Goal: Information Seeking & Learning: Learn about a topic

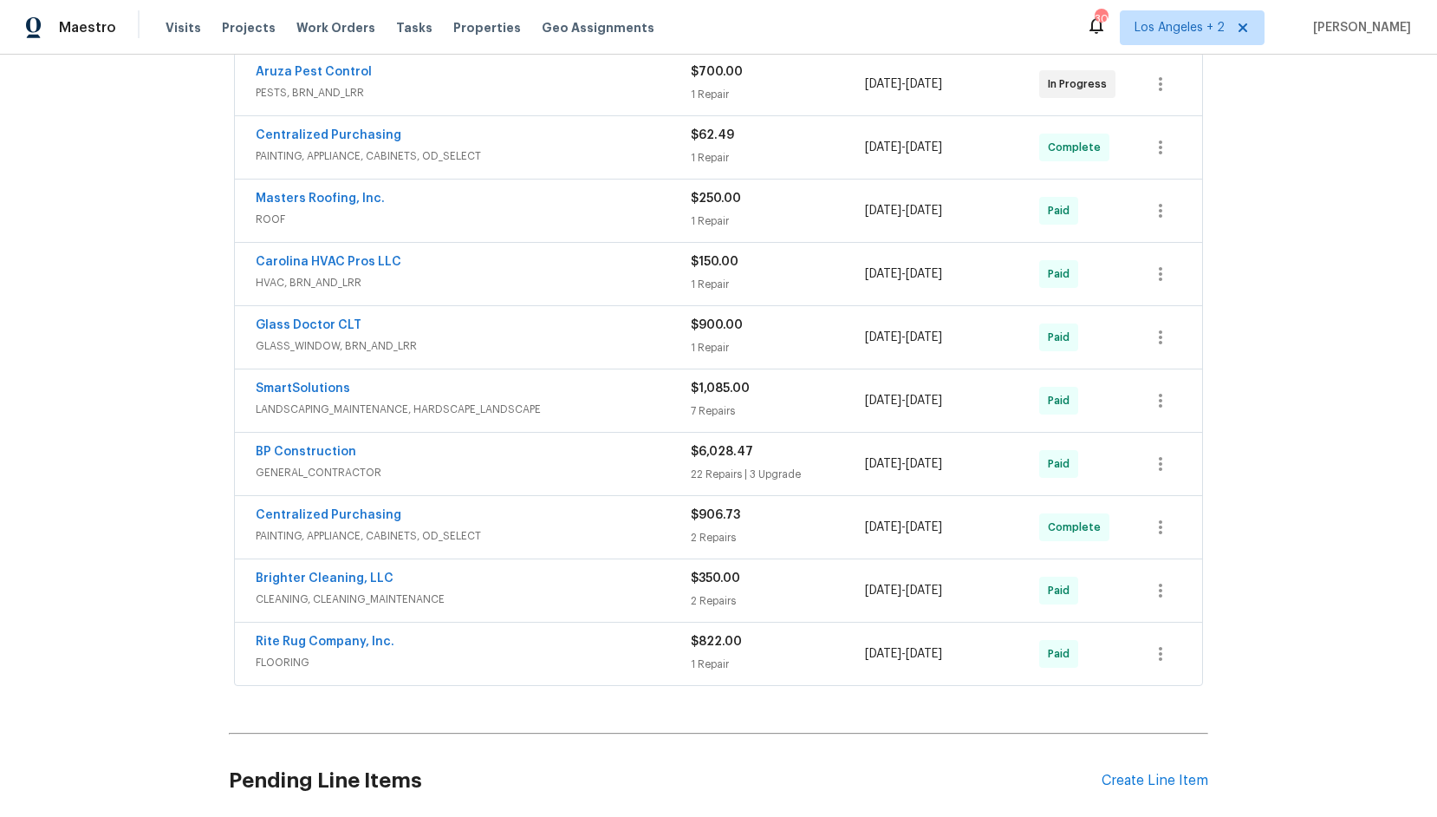
scroll to position [365, 0]
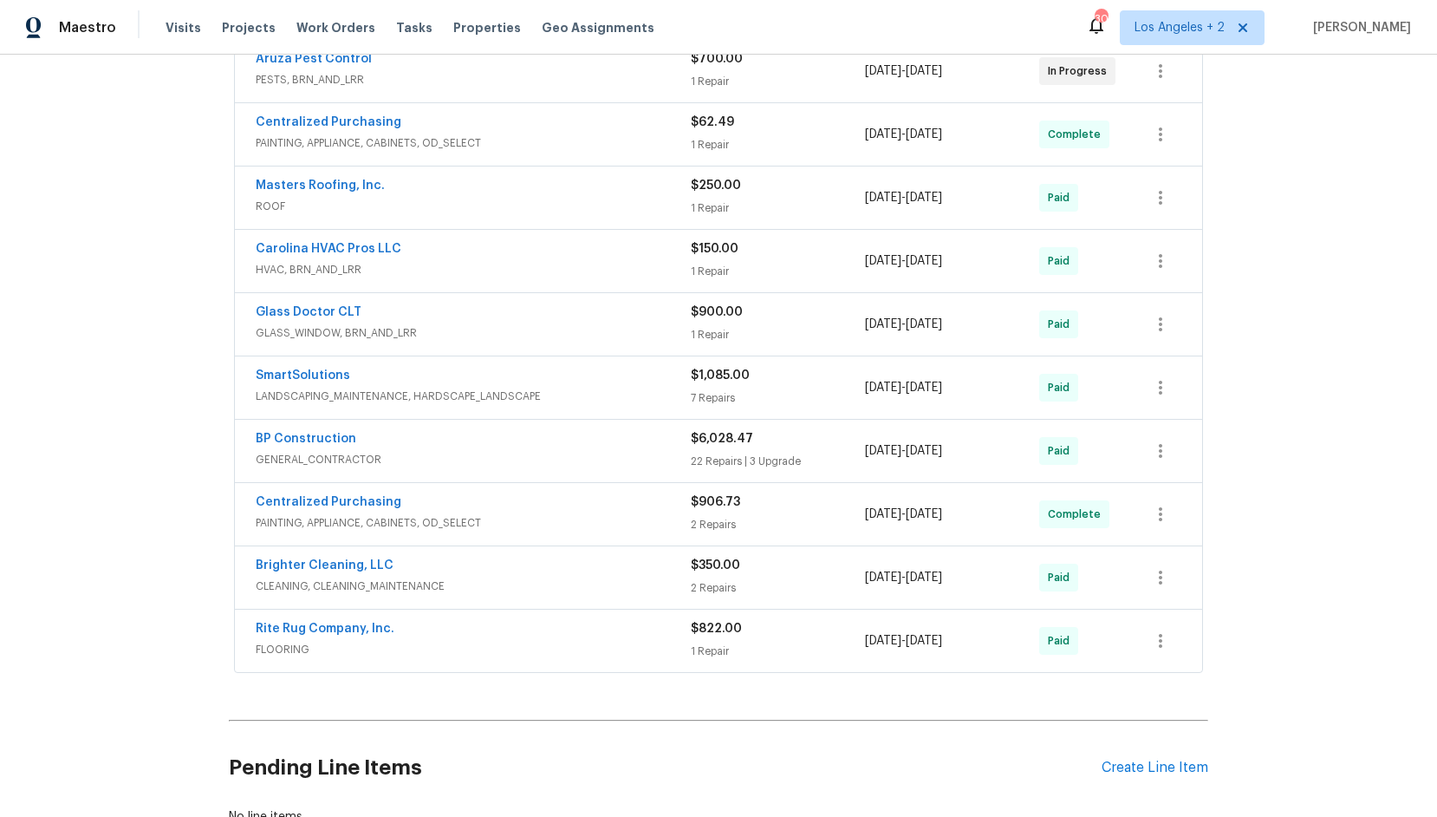
click at [304, 451] on span "GENERAL_CONTRACTOR" at bounding box center [473, 459] width 435 height 17
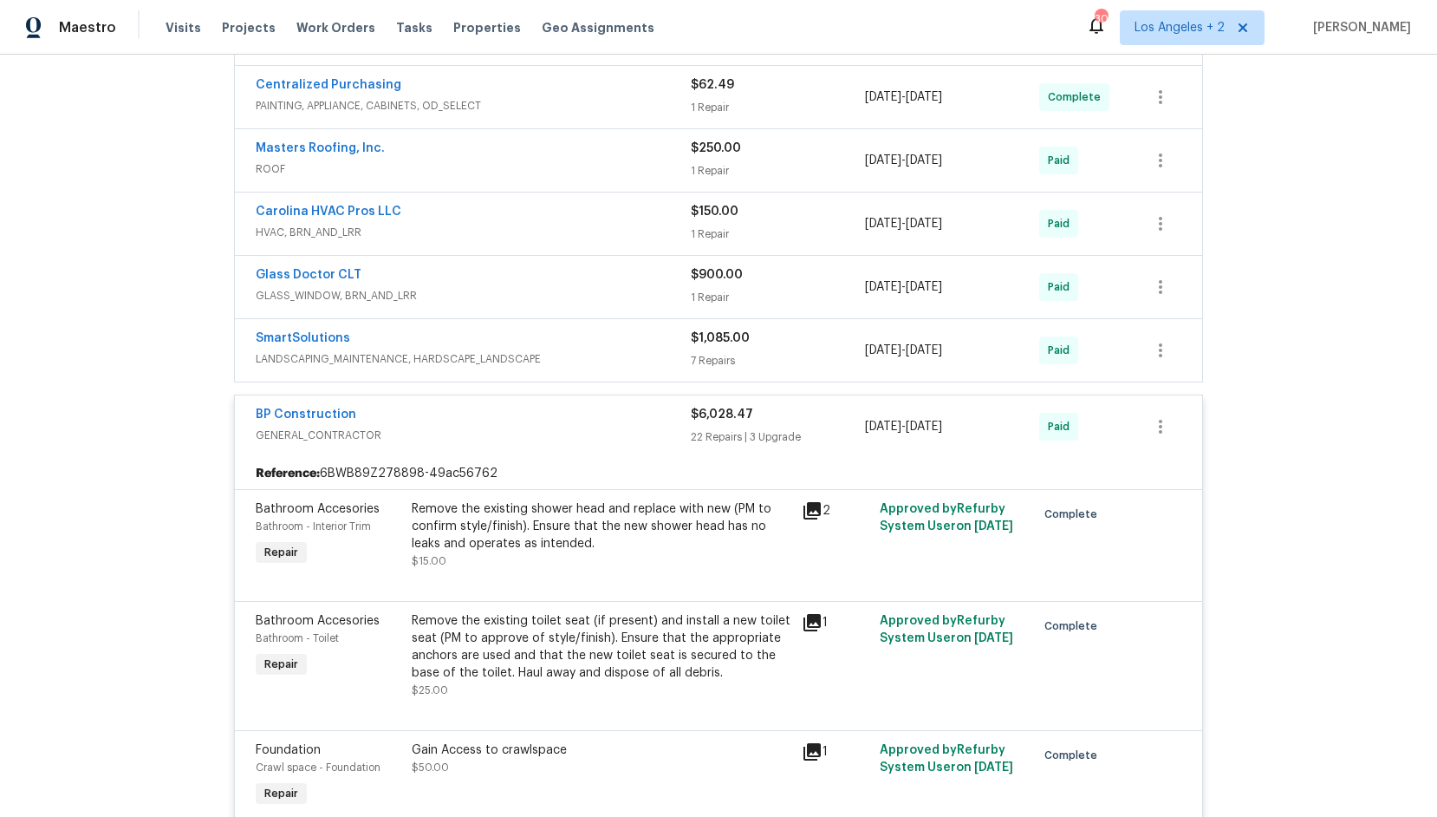
scroll to position [0, 0]
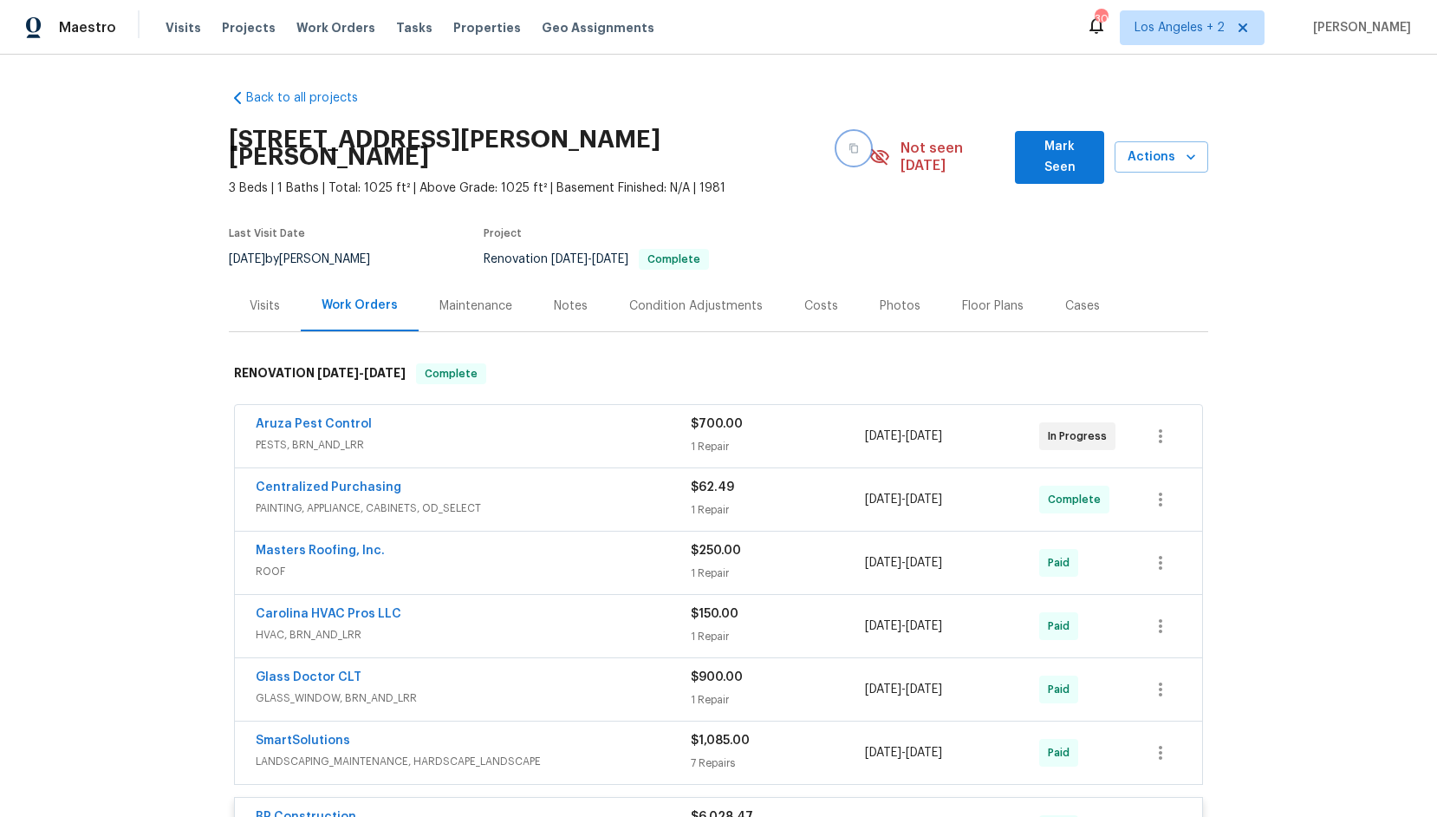
click at [849, 143] on icon "button" at bounding box center [854, 148] width 10 height 10
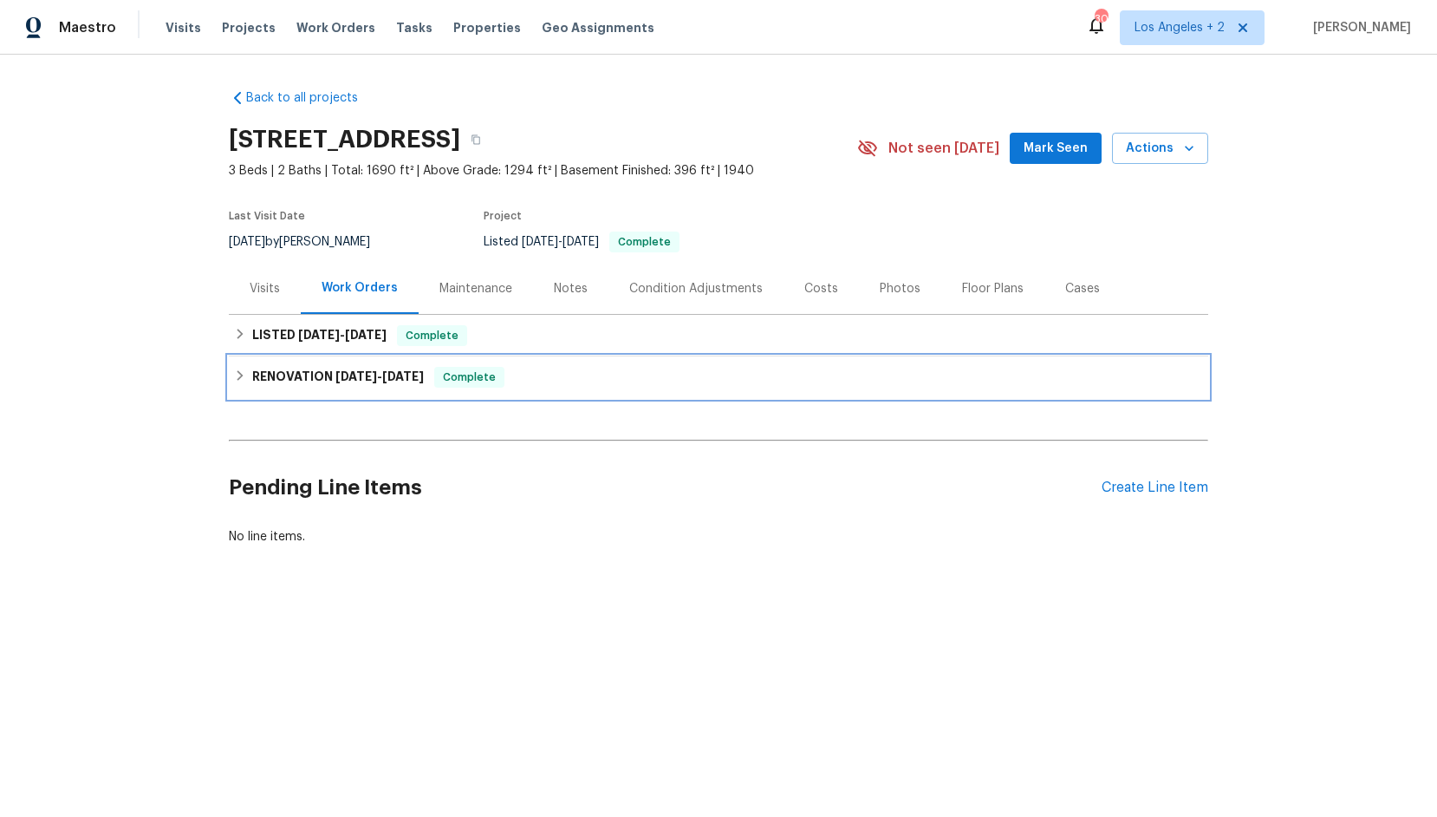
click at [234, 379] on icon at bounding box center [240, 375] width 12 height 12
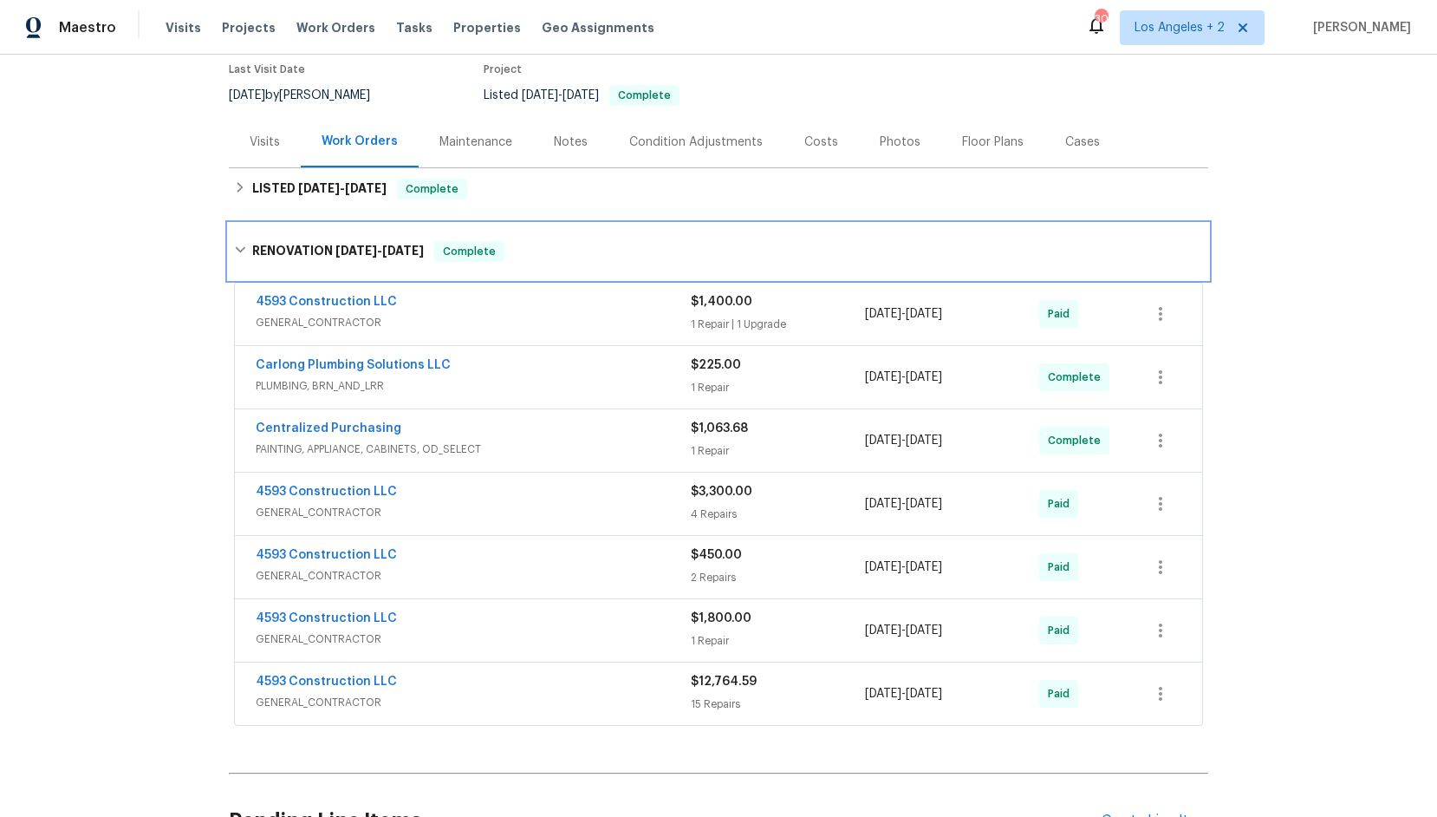
scroll to position [149, 0]
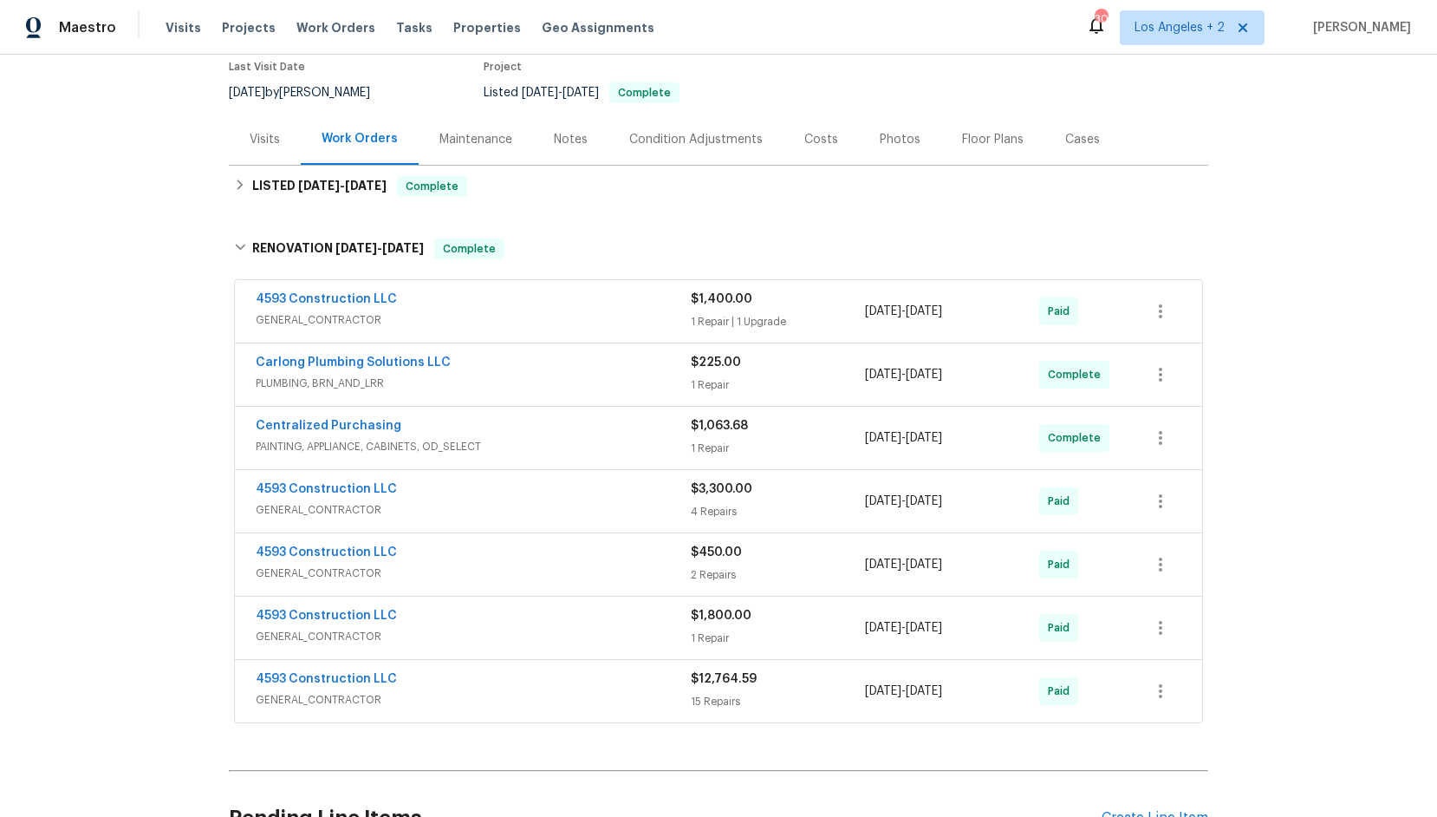
click at [359, 329] on div "4593 Construction LLC GENERAL_CONTRACTOR" at bounding box center [473, 311] width 435 height 42
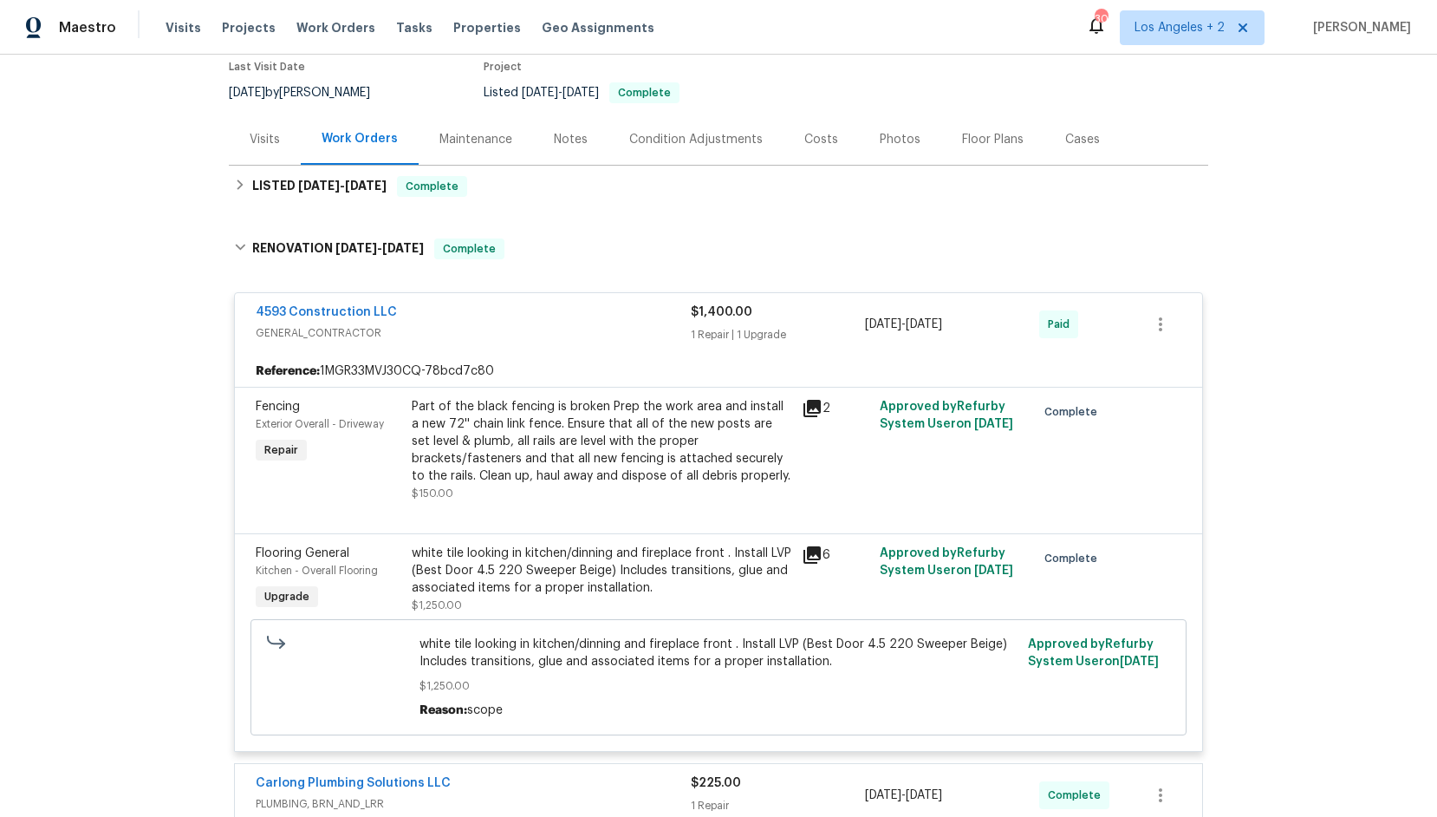
click at [812, 556] on icon at bounding box center [812, 554] width 17 height 17
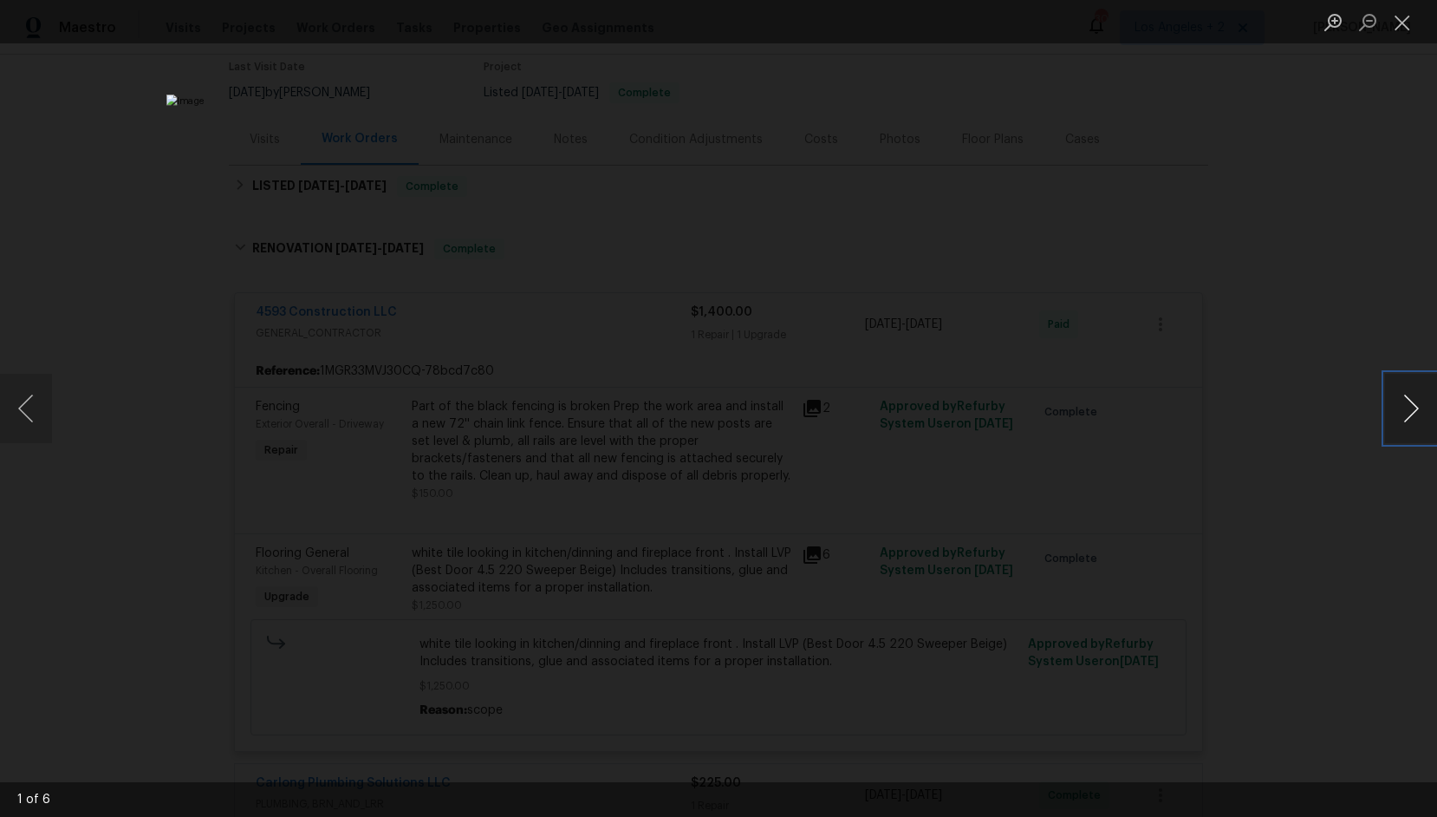
click at [1411, 419] on button "Next image" at bounding box center [1411, 408] width 52 height 69
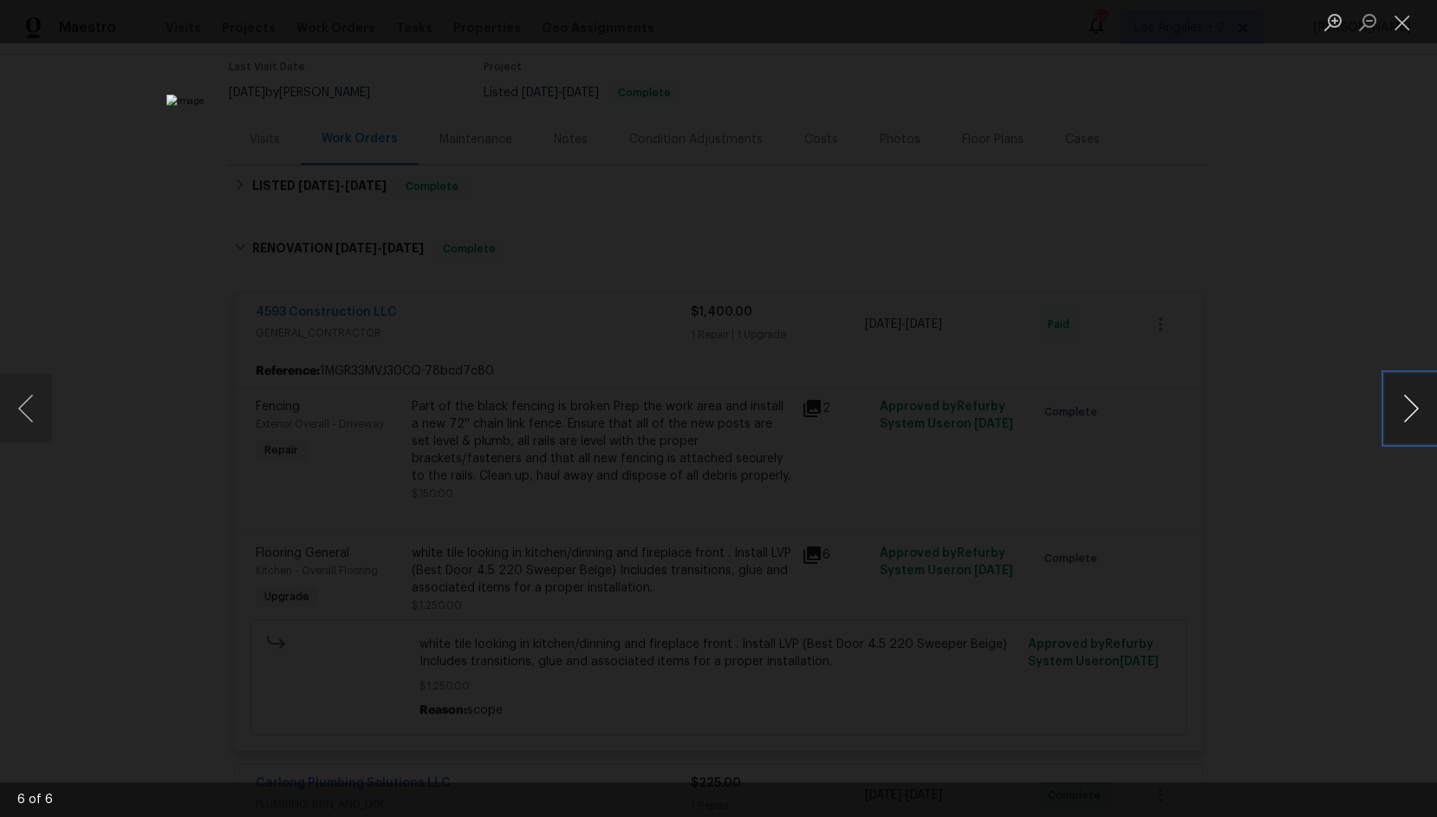
click at [1411, 419] on button "Next image" at bounding box center [1411, 408] width 52 height 69
click at [1407, 398] on button "Next image" at bounding box center [1411, 408] width 52 height 69
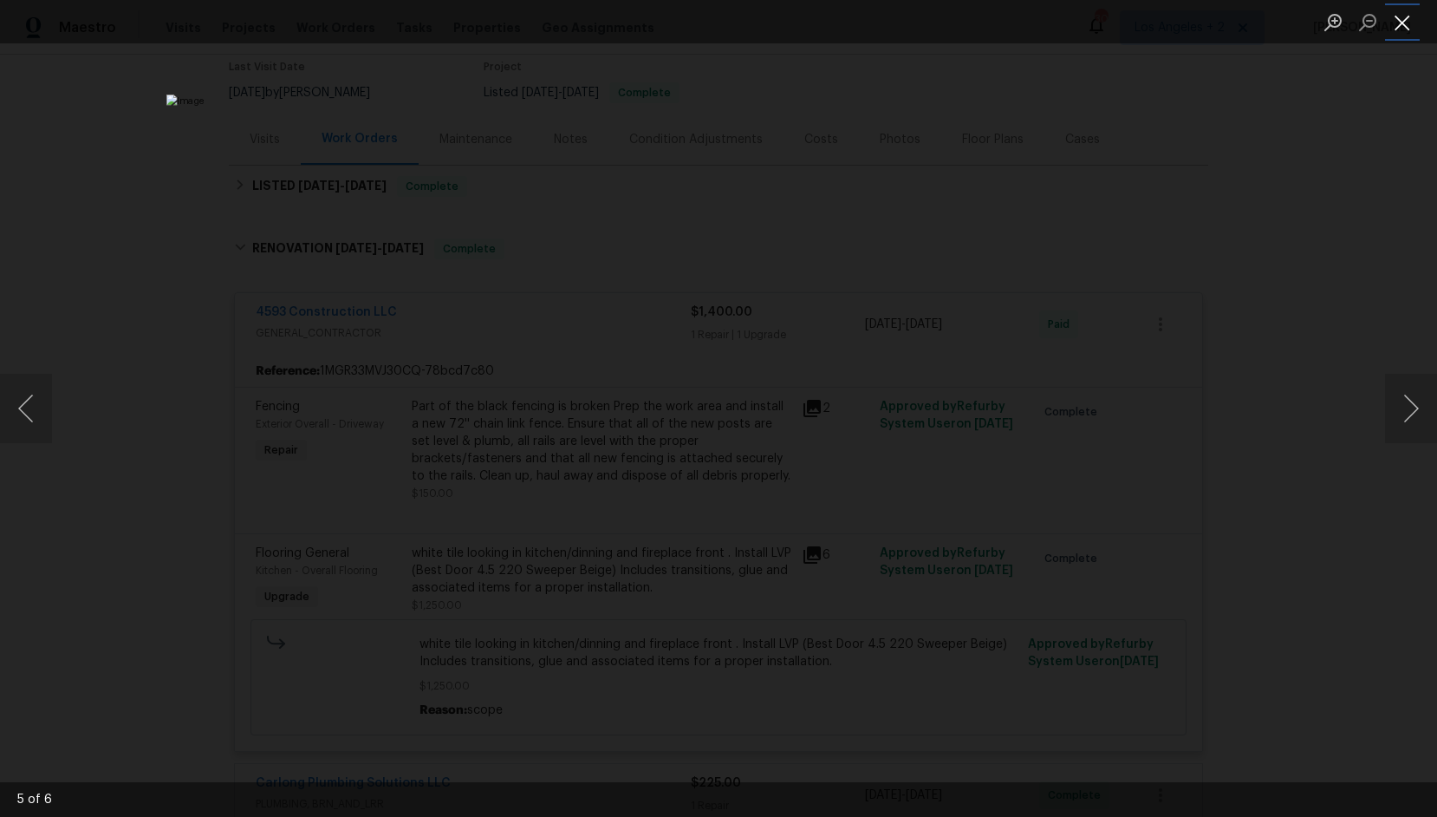
click at [1411, 18] on button "Close lightbox" at bounding box center [1402, 22] width 35 height 30
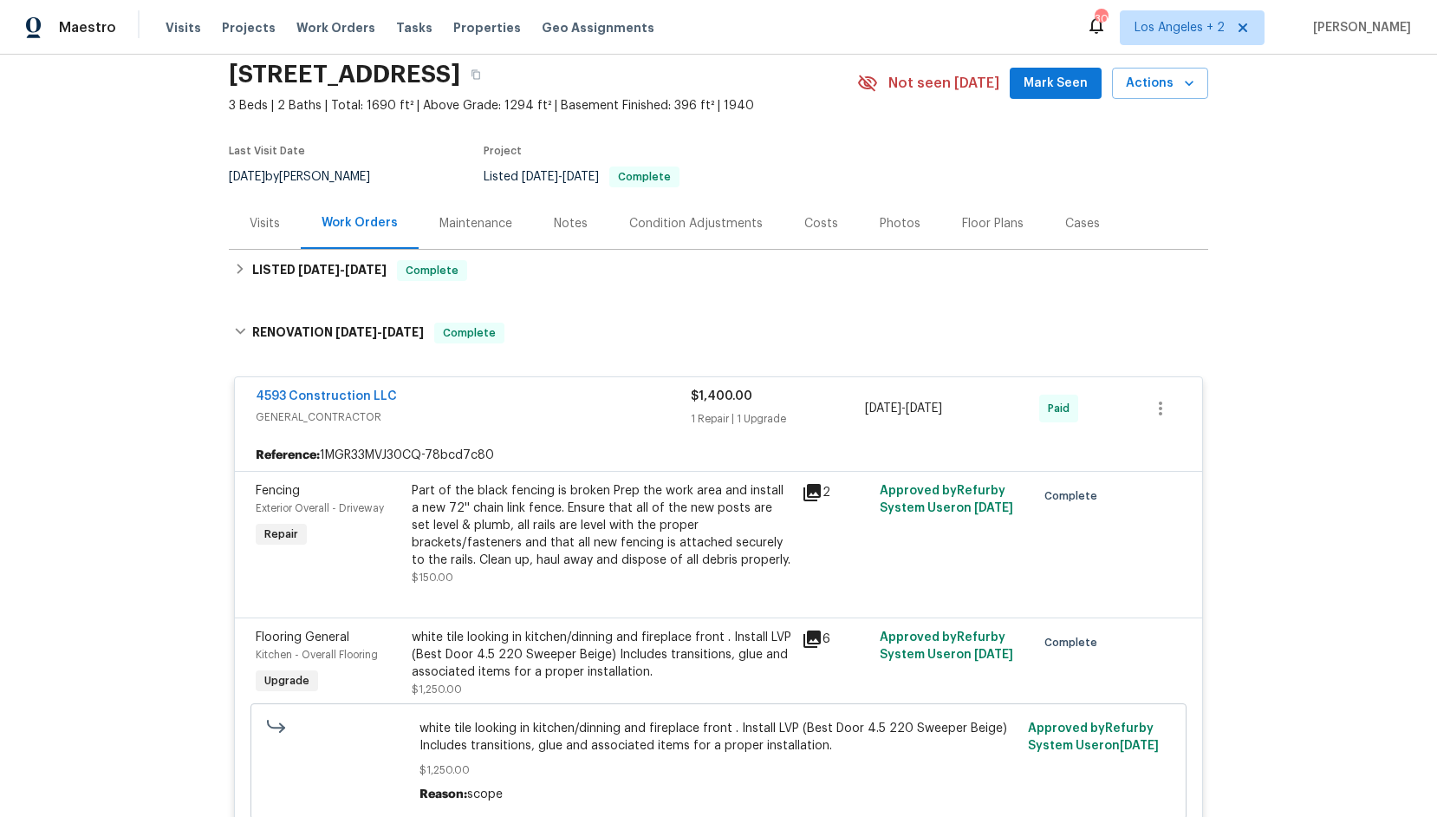
scroll to position [0, 0]
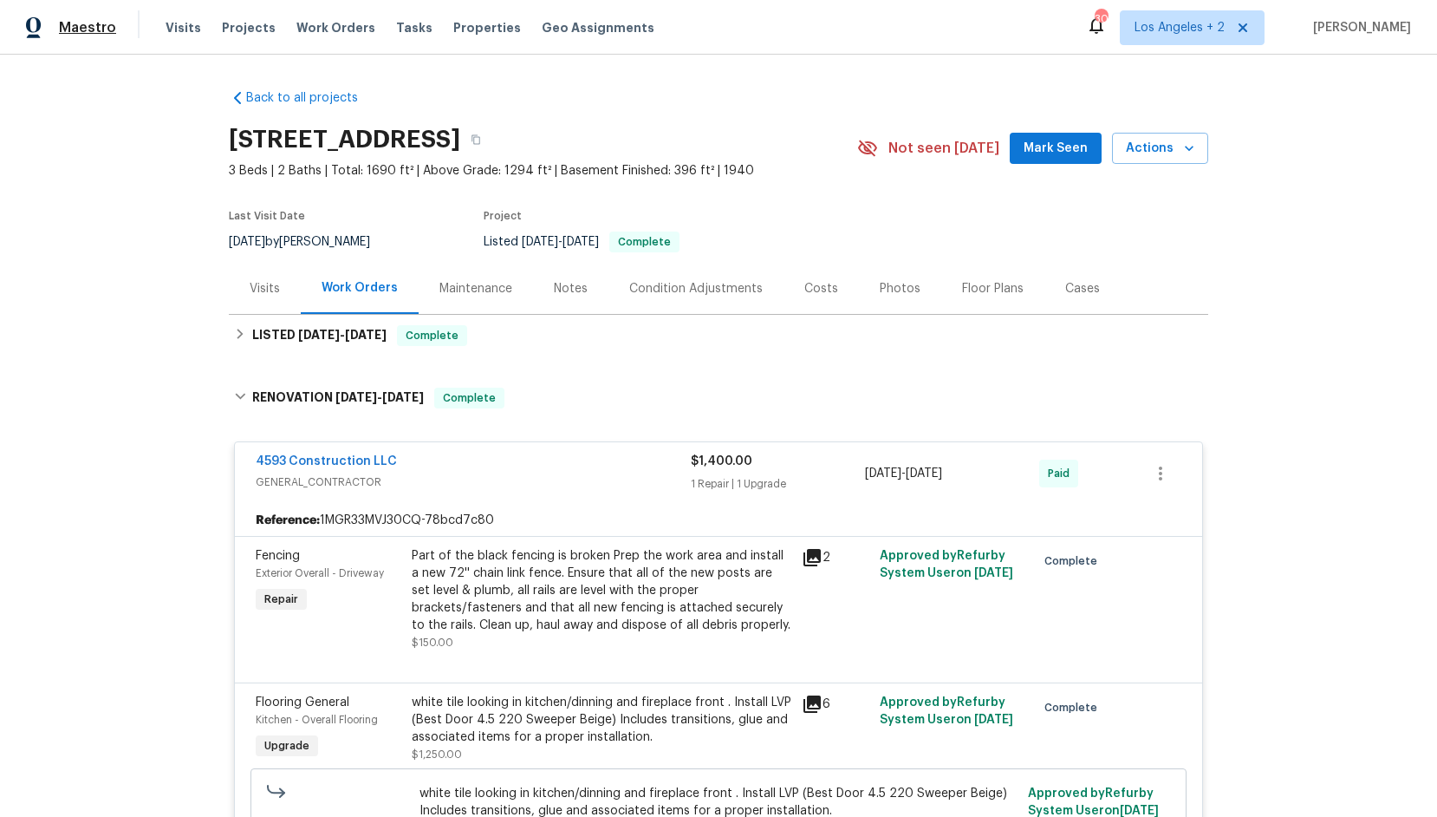
click at [83, 30] on span "Maestro" at bounding box center [87, 27] width 57 height 17
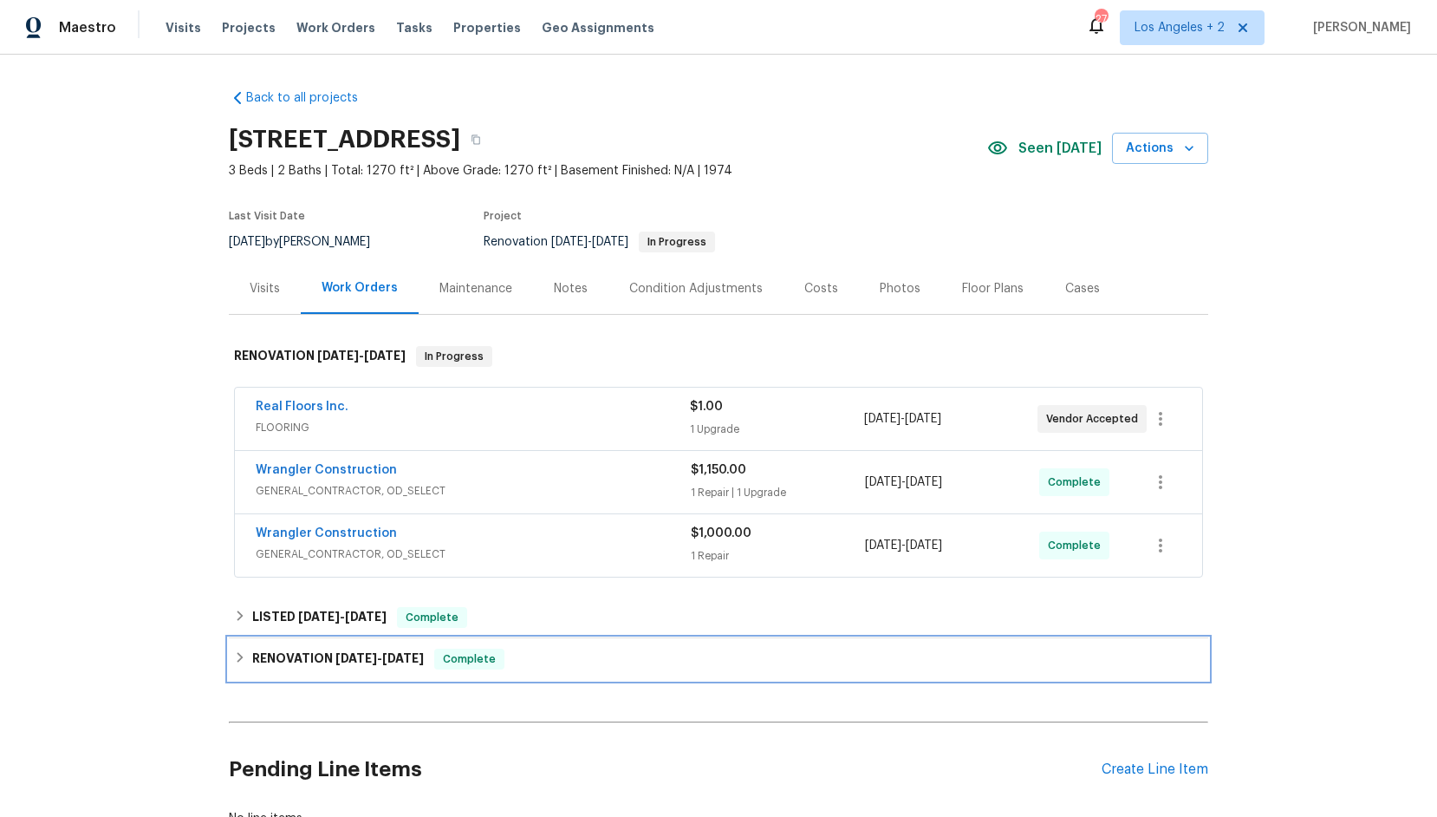
click at [247, 655] on div "RENOVATION 8/27/25 - 9/9/25 Complete" at bounding box center [718, 659] width 969 height 21
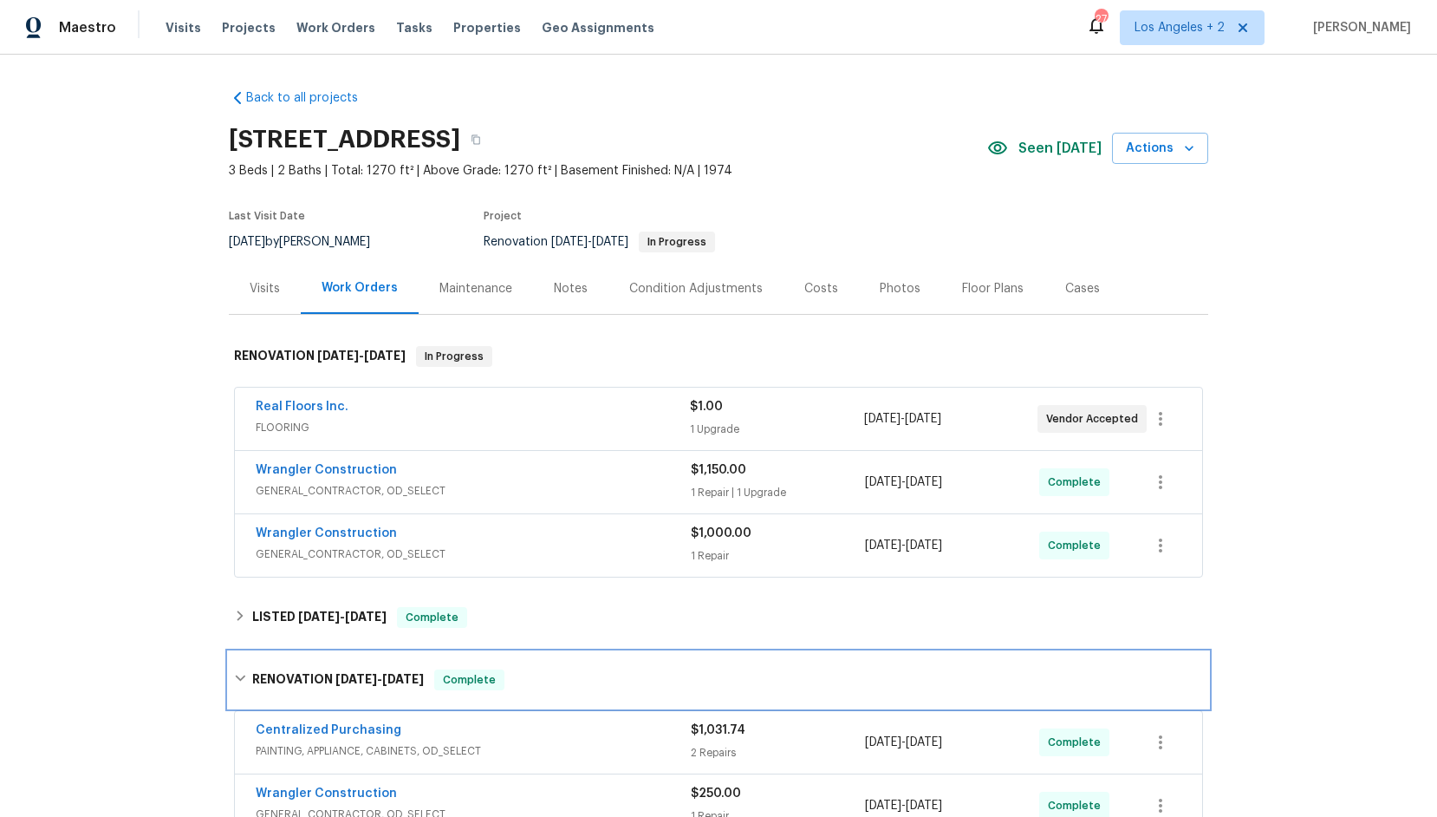
click at [243, 681] on icon at bounding box center [240, 678] width 12 height 12
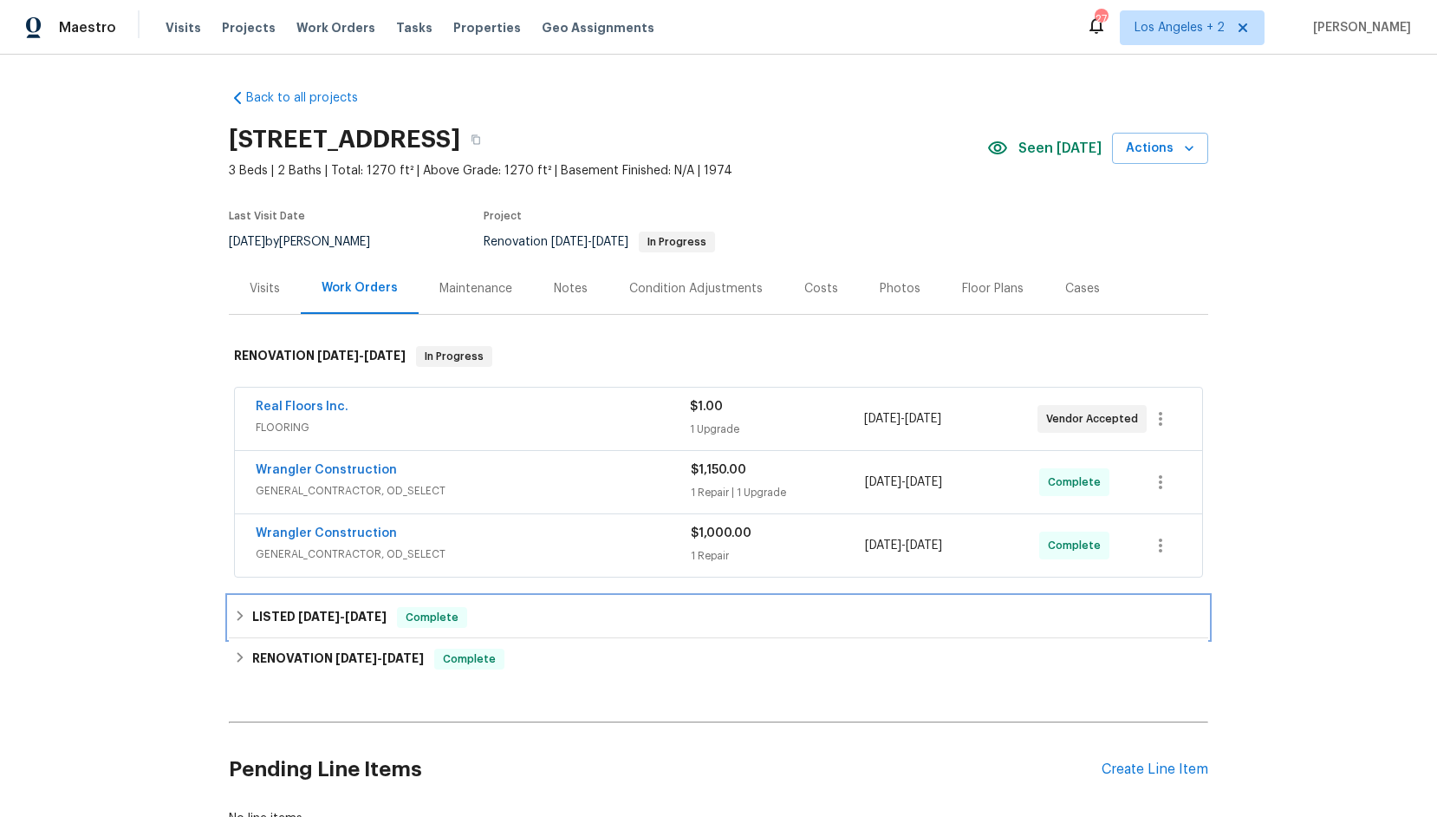
click at [234, 613] on icon at bounding box center [240, 616] width 12 height 12
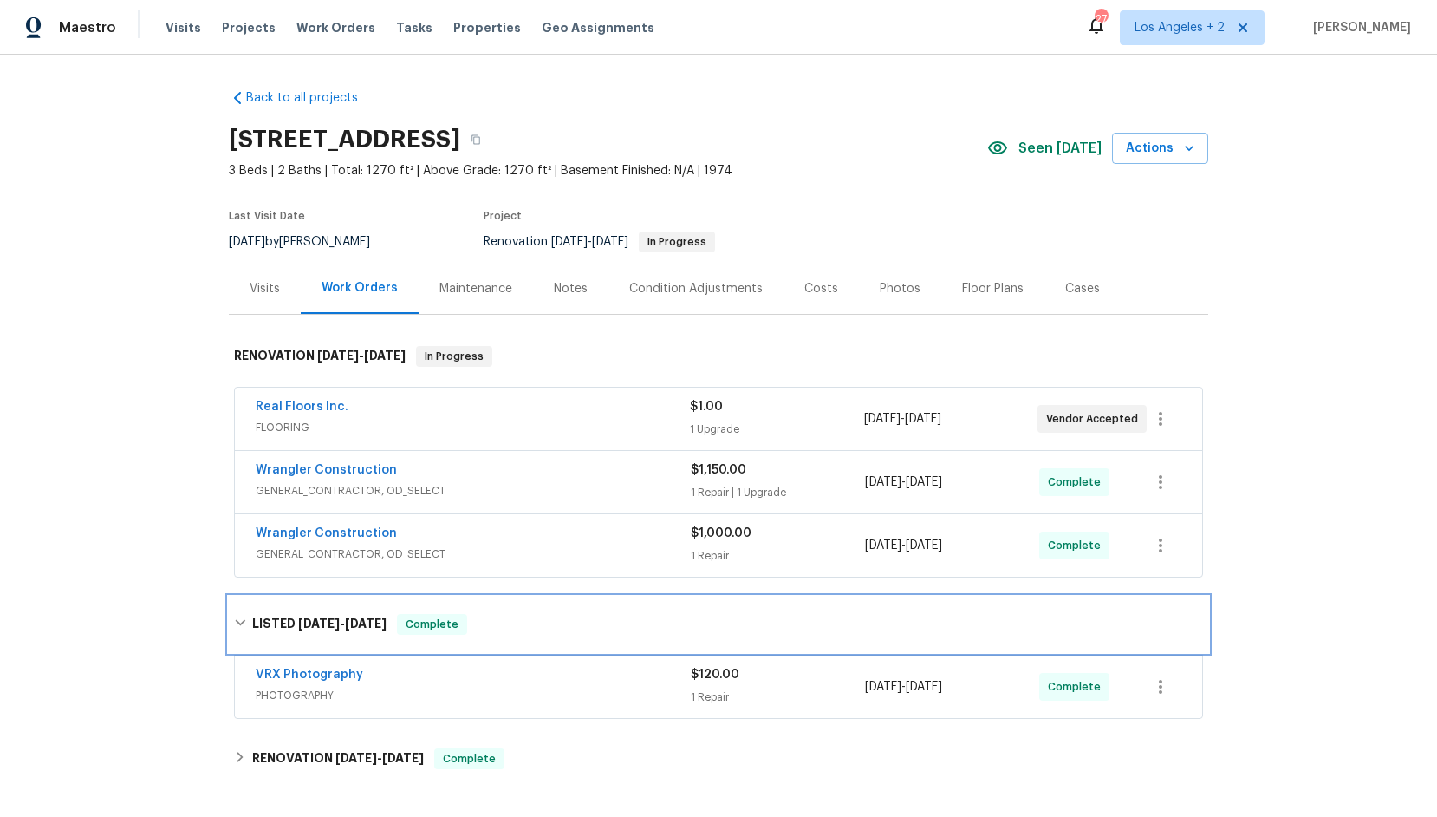
click at [234, 613] on div "LISTED 9/10/25 - 9/11/25 Complete" at bounding box center [719, 623] width 980 height 55
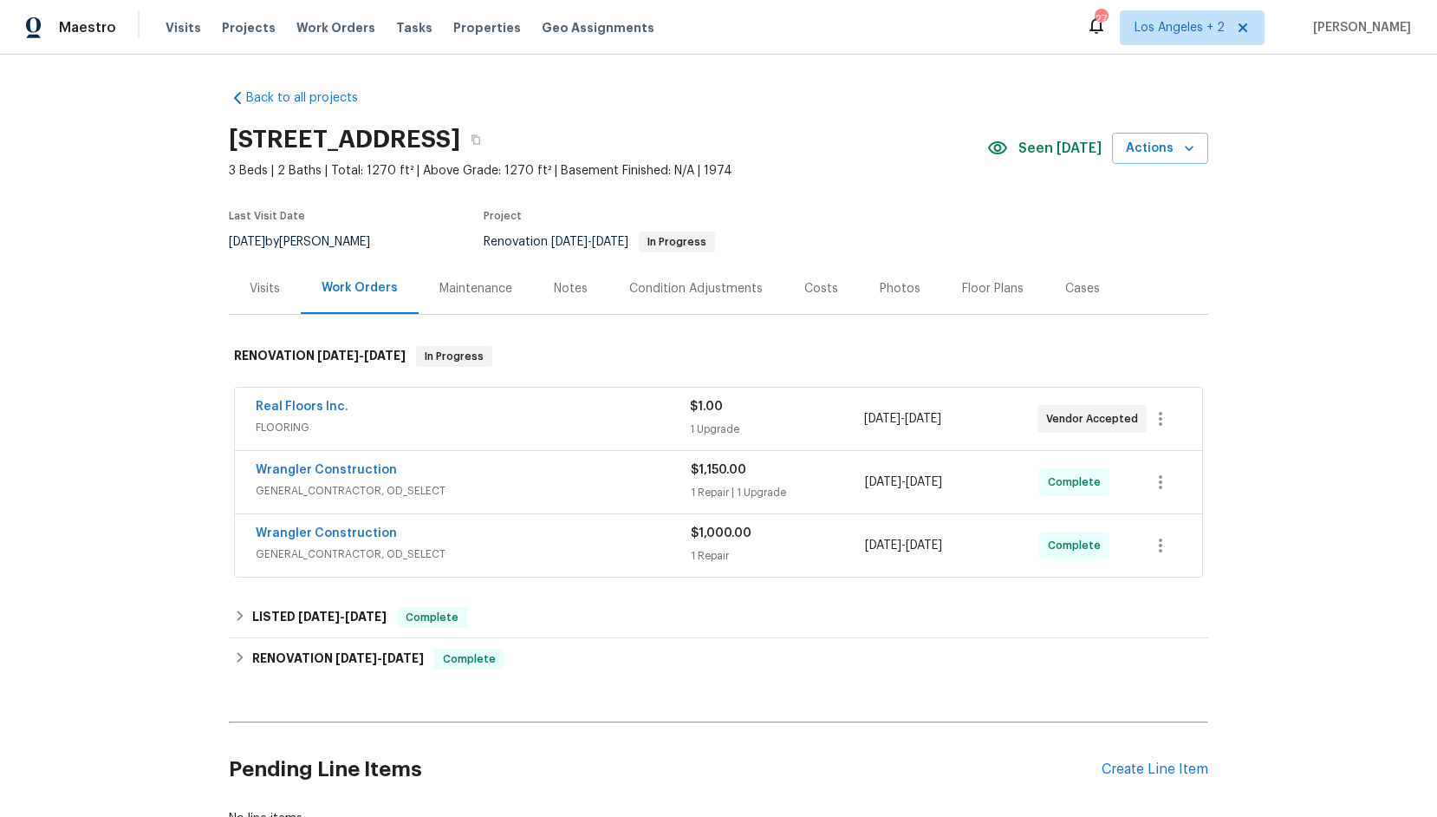
click at [329, 494] on span "GENERAL_CONTRACTOR, OD_SELECT" at bounding box center [473, 490] width 435 height 17
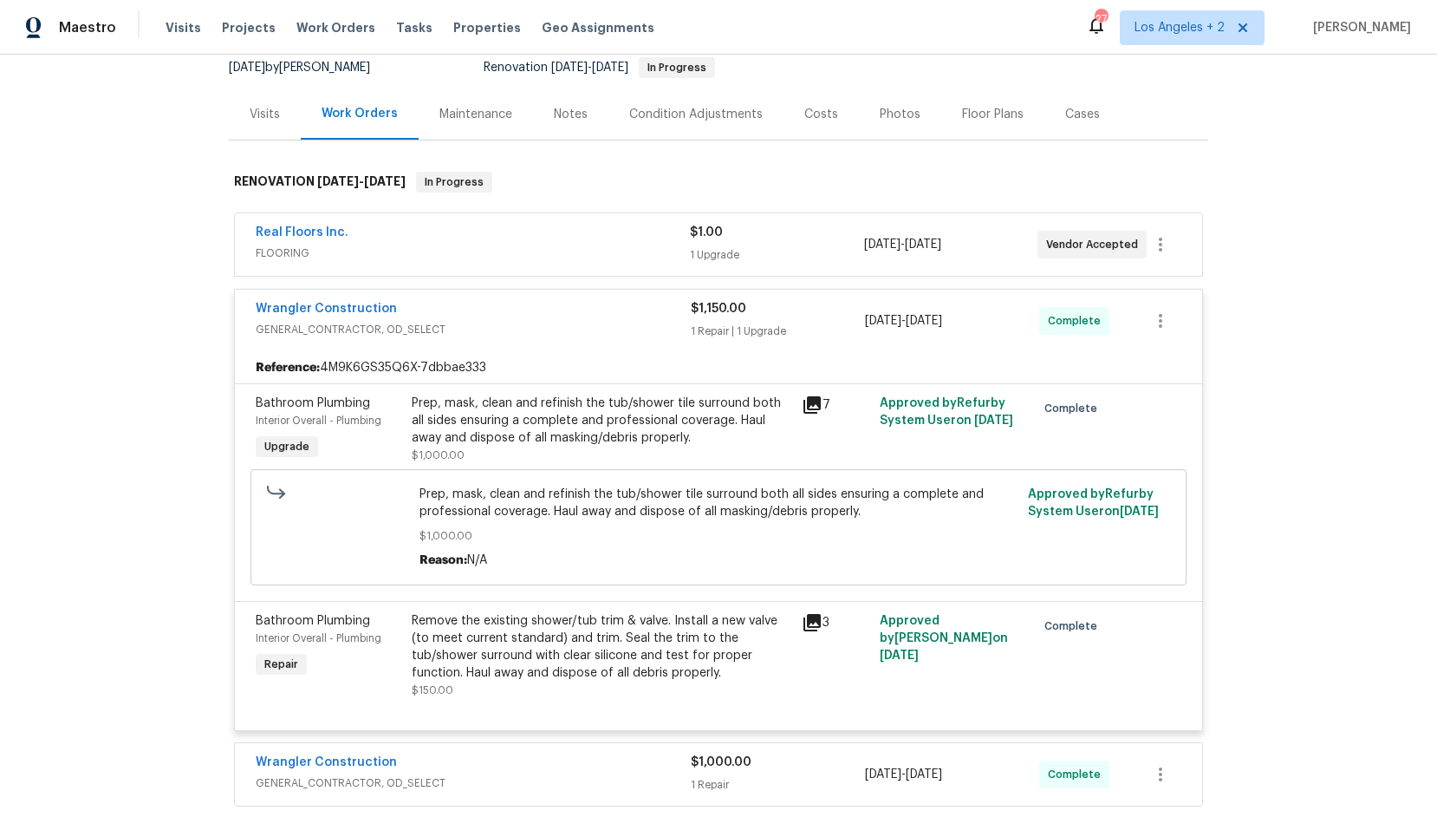
scroll to position [173, 0]
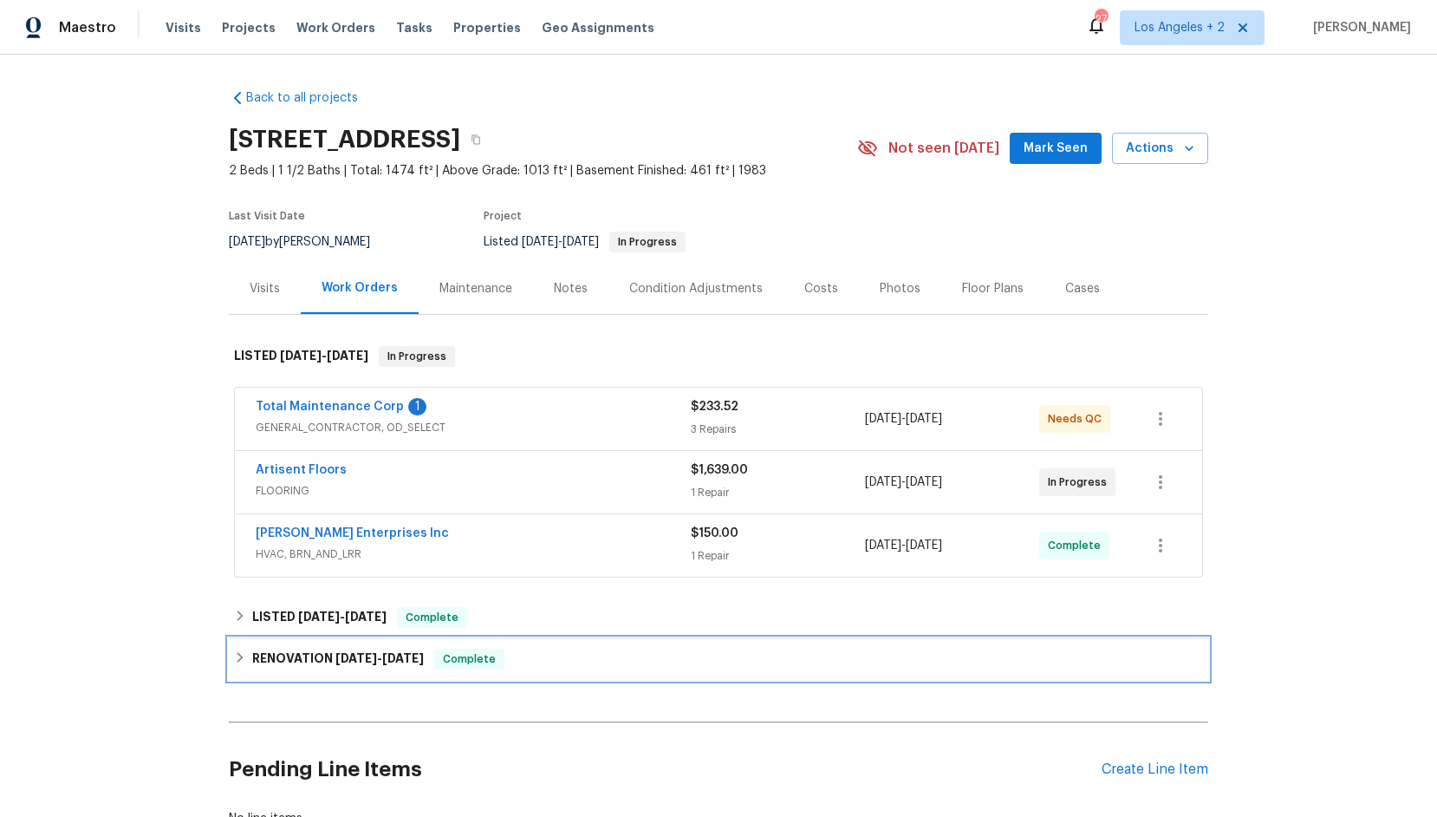
click at [243, 660] on icon at bounding box center [240, 657] width 12 height 12
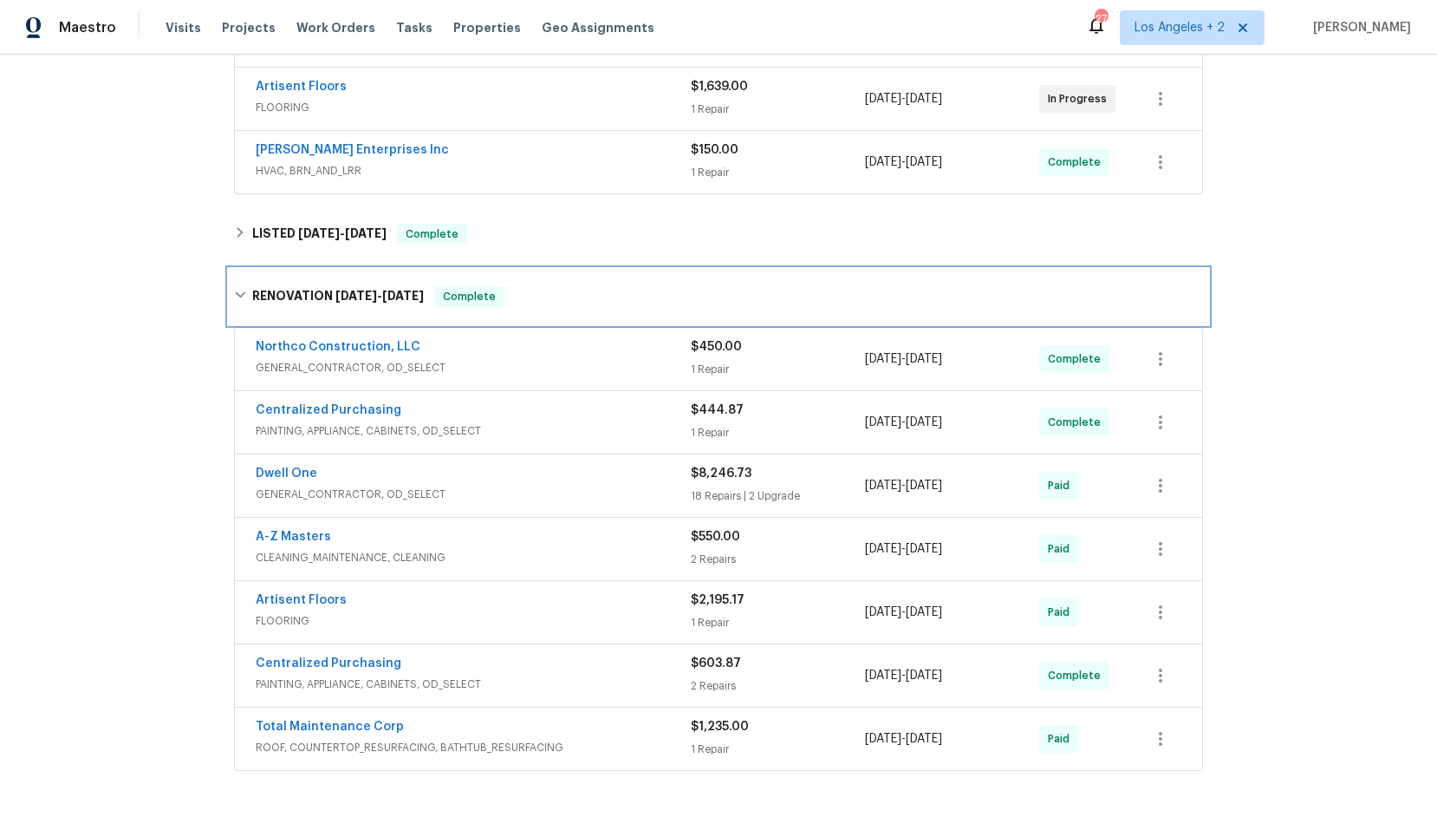
scroll to position [384, 0]
click at [314, 487] on span "GENERAL_CONTRACTOR, OD_SELECT" at bounding box center [473, 493] width 435 height 17
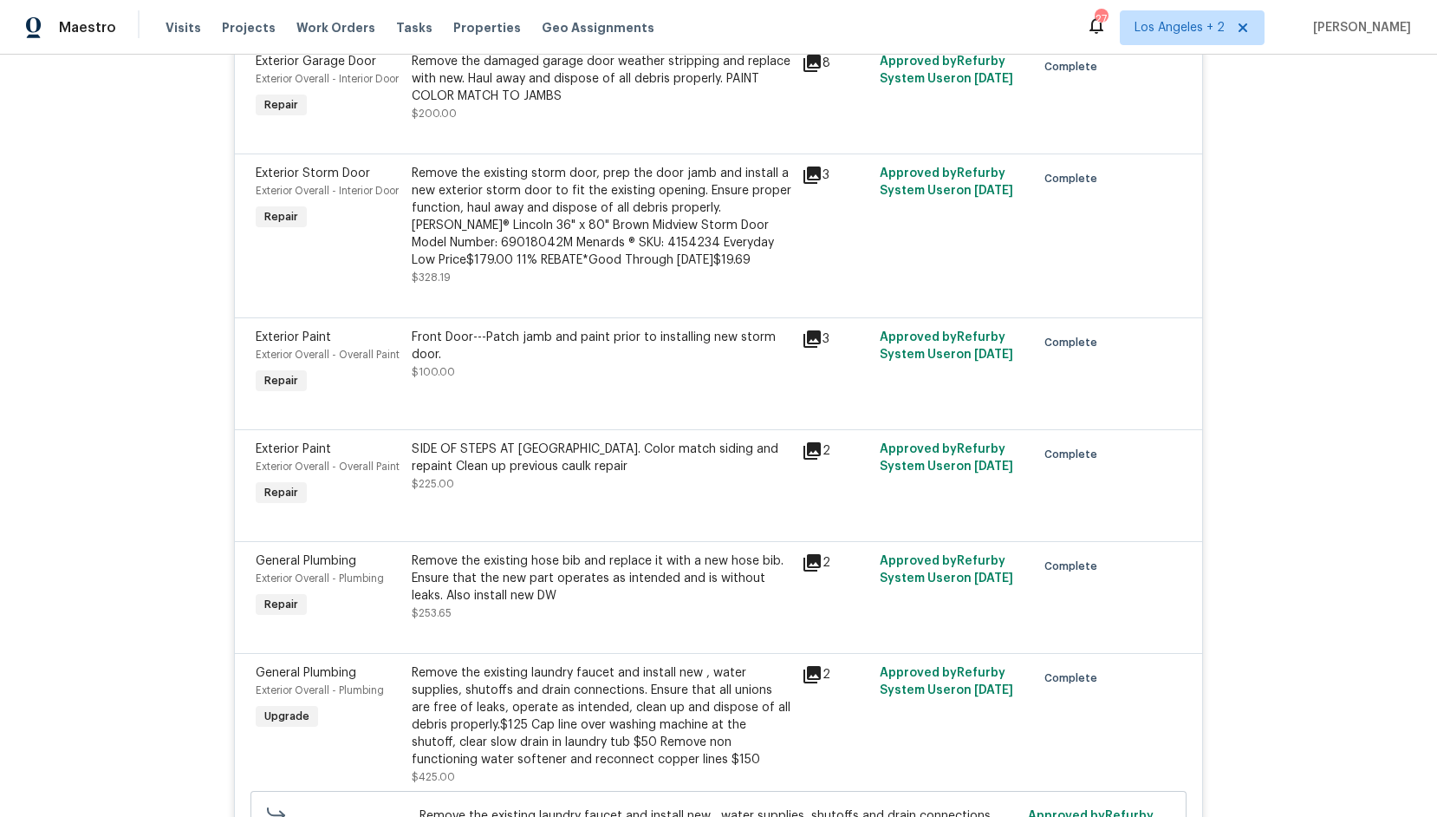
scroll to position [0, 0]
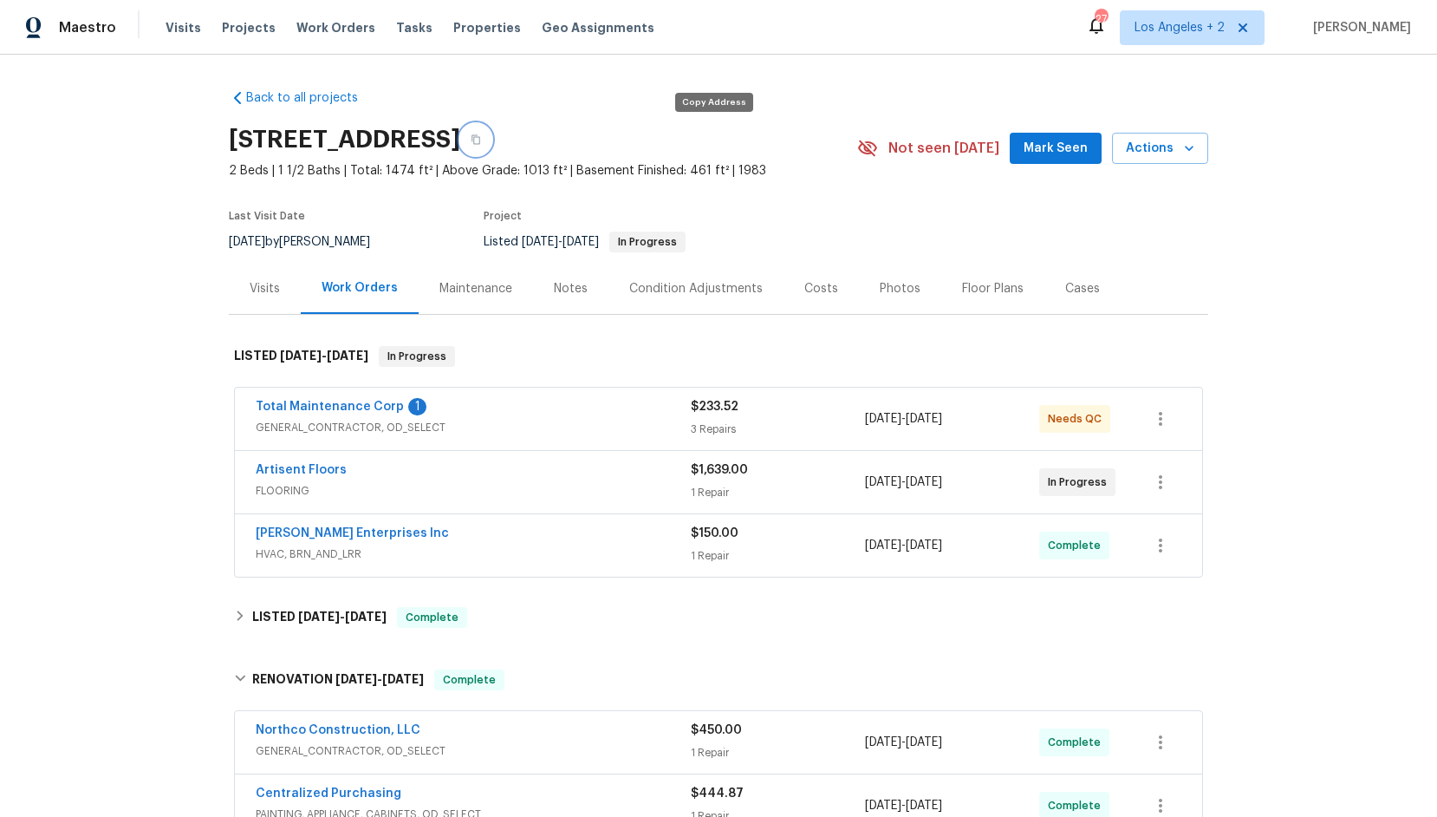
click at [481, 143] on icon "button" at bounding box center [476, 139] width 10 height 10
